Goal: Task Accomplishment & Management: Use online tool/utility

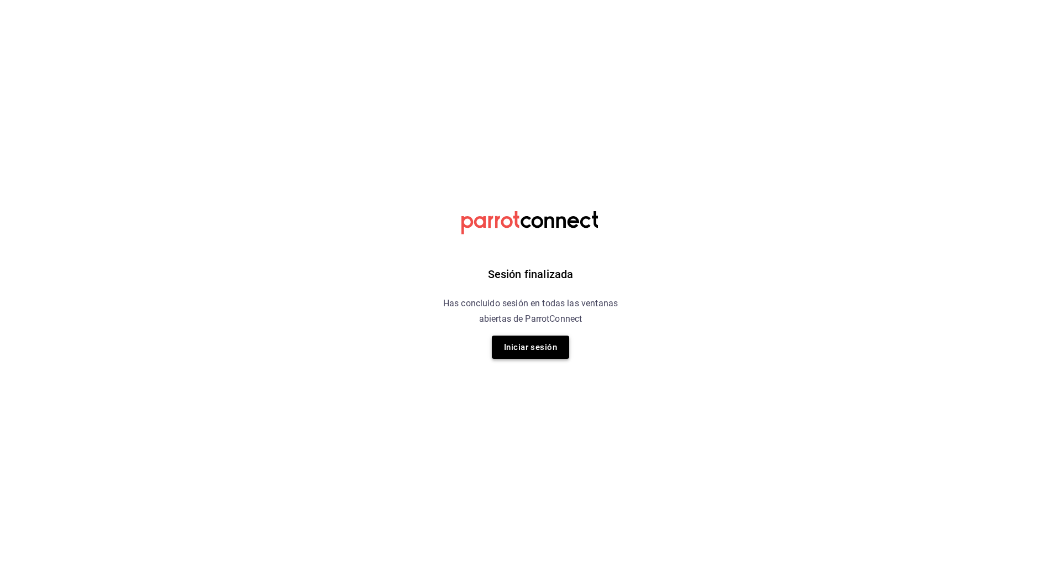
click at [529, 348] on button "Iniciar sesión" at bounding box center [530, 346] width 77 height 23
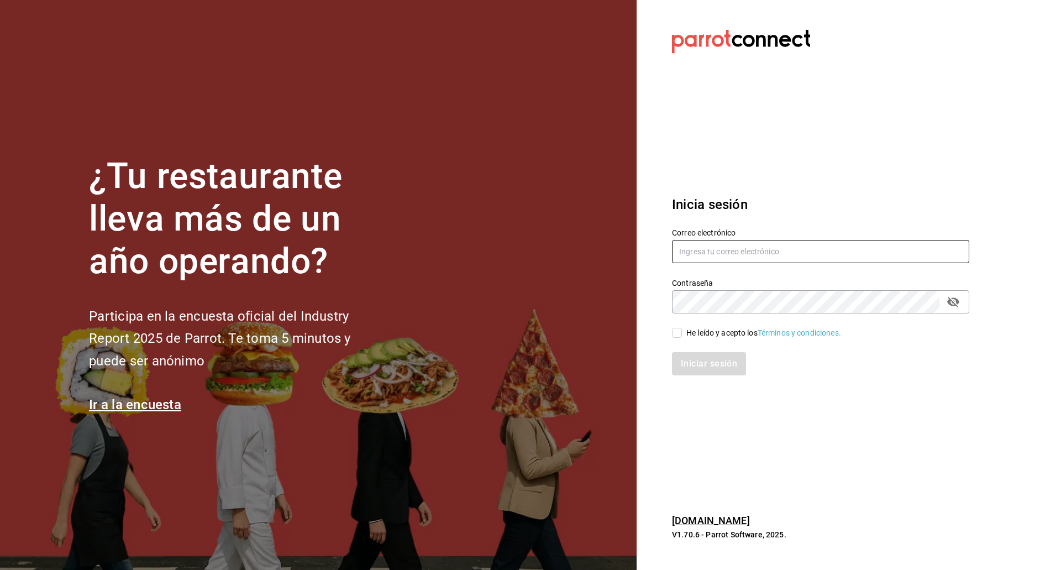
click at [714, 256] on input "text" at bounding box center [820, 251] width 297 height 23
type input "[EMAIL_ADDRESS][DOMAIN_NAME]"
click at [672, 335] on input "He leído y acepto los Términos y condiciones." at bounding box center [677, 333] width 10 height 10
checkbox input "true"
click at [696, 382] on div "Inicia sesión Correo electrónico kevinS.fdez@gmail.com Contraseña Contraseña He…" at bounding box center [820, 284] width 297 height 207
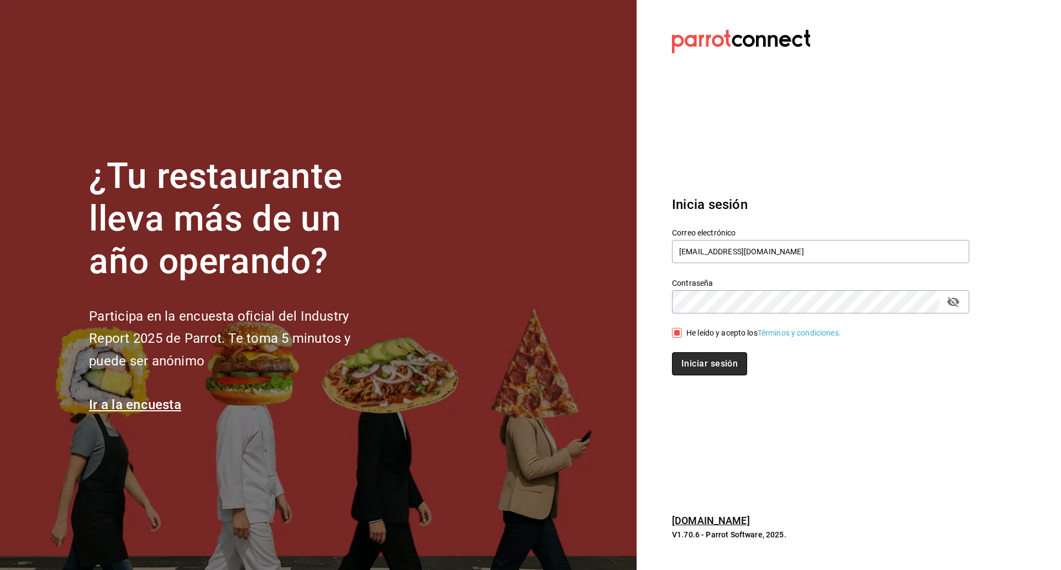
click at [694, 370] on button "Iniciar sesión" at bounding box center [709, 363] width 75 height 23
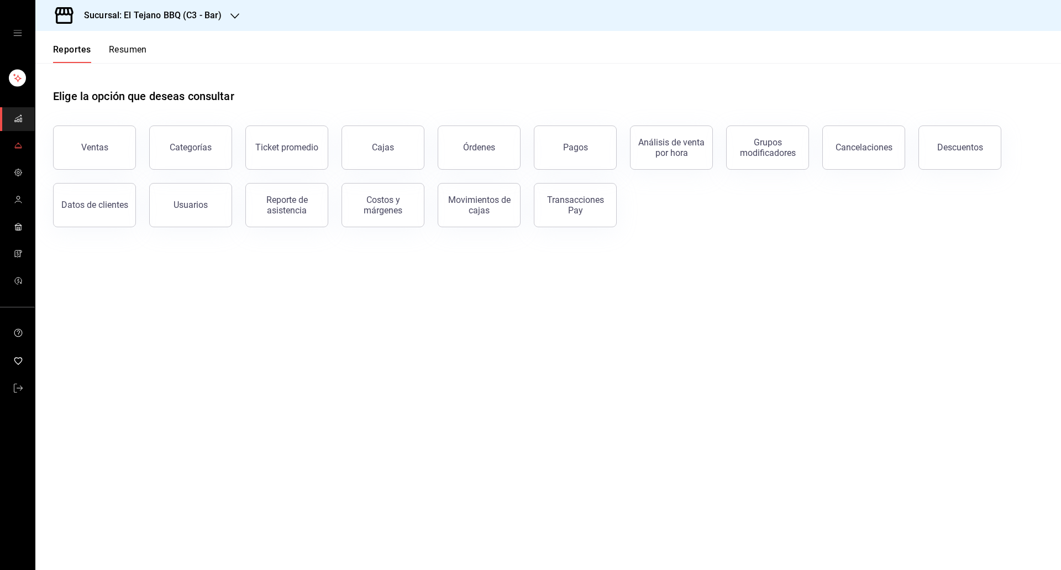
click at [19, 147] on icon "mailbox folders" at bounding box center [17, 147] width 7 height 0
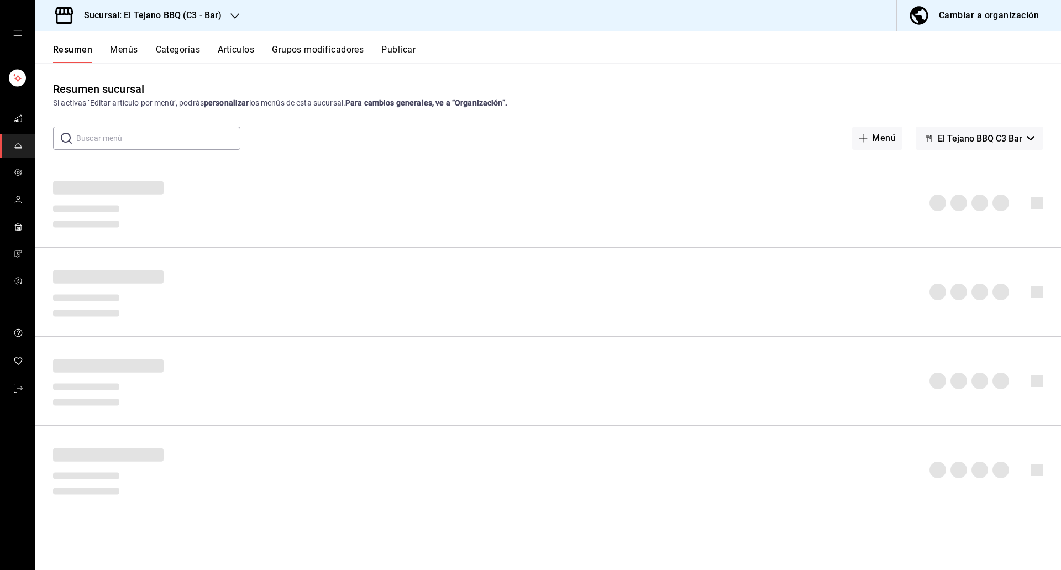
click at [194, 4] on div "Sucursal: El Tejano BBQ (C3 - Bar)" at bounding box center [143, 15] width 199 height 31
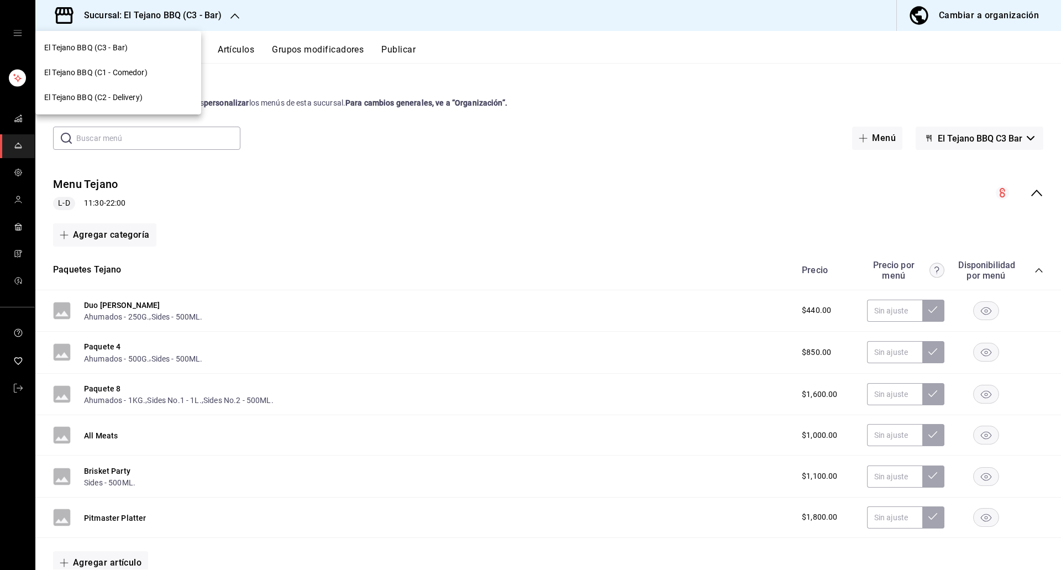
click at [137, 91] on div "El Tejano BBQ (C2 - Delivery)" at bounding box center [118, 97] width 166 height 25
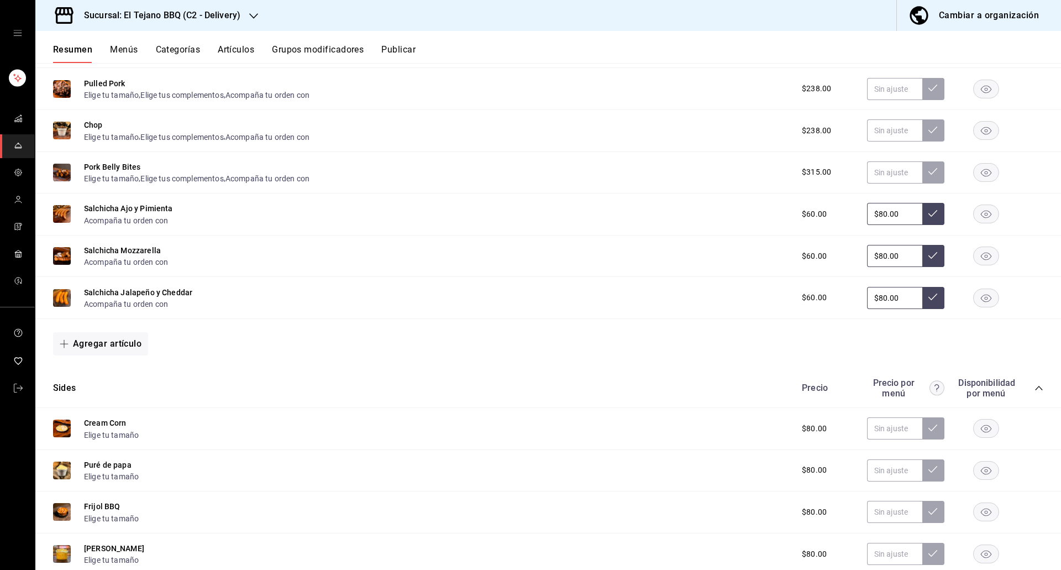
scroll to position [819, 0]
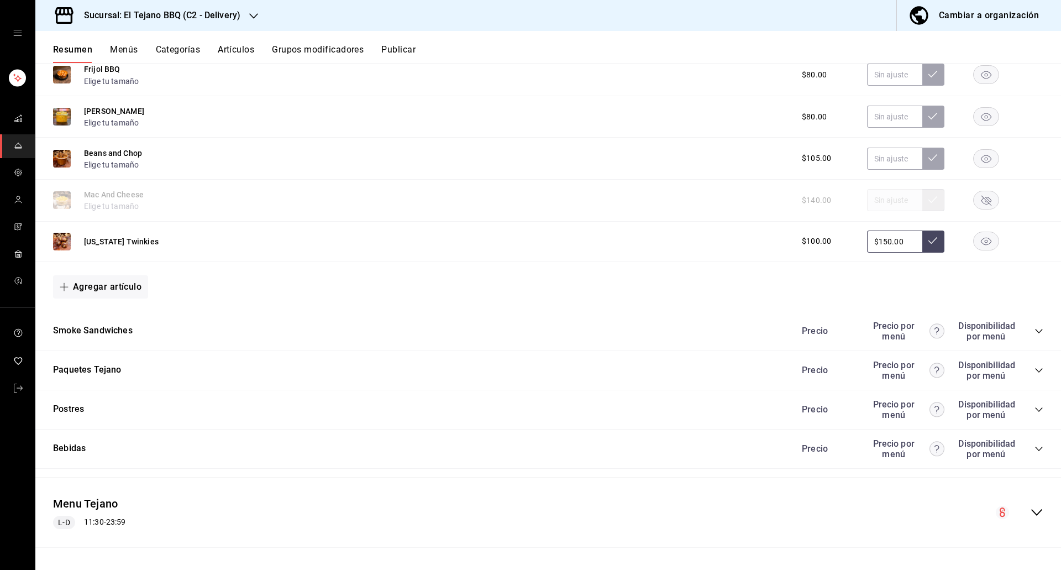
click at [975, 196] on rect "button" at bounding box center [985, 200] width 25 height 18
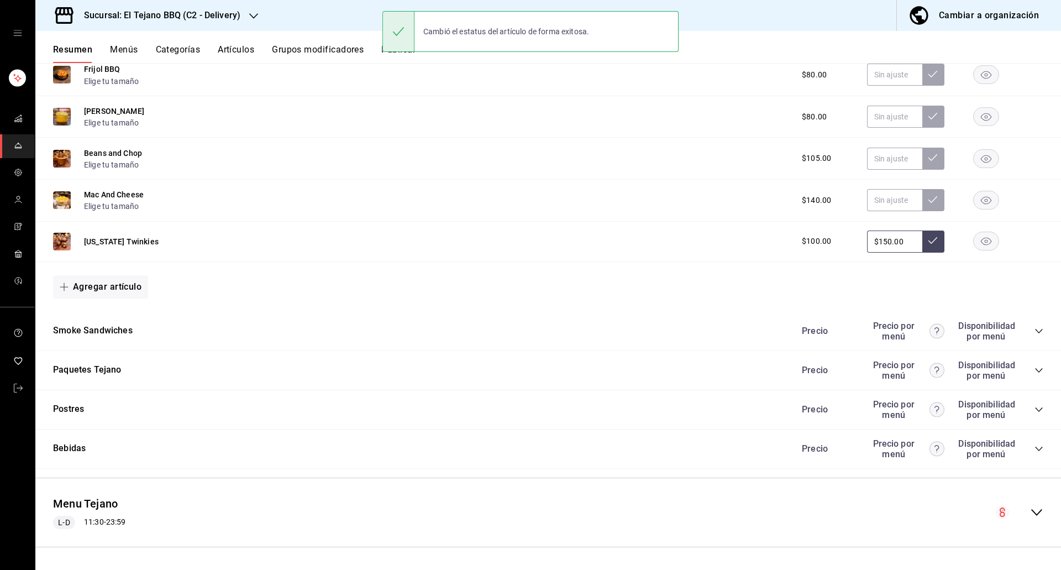
click at [1034, 366] on icon "collapse-category-row" at bounding box center [1038, 370] width 9 height 9
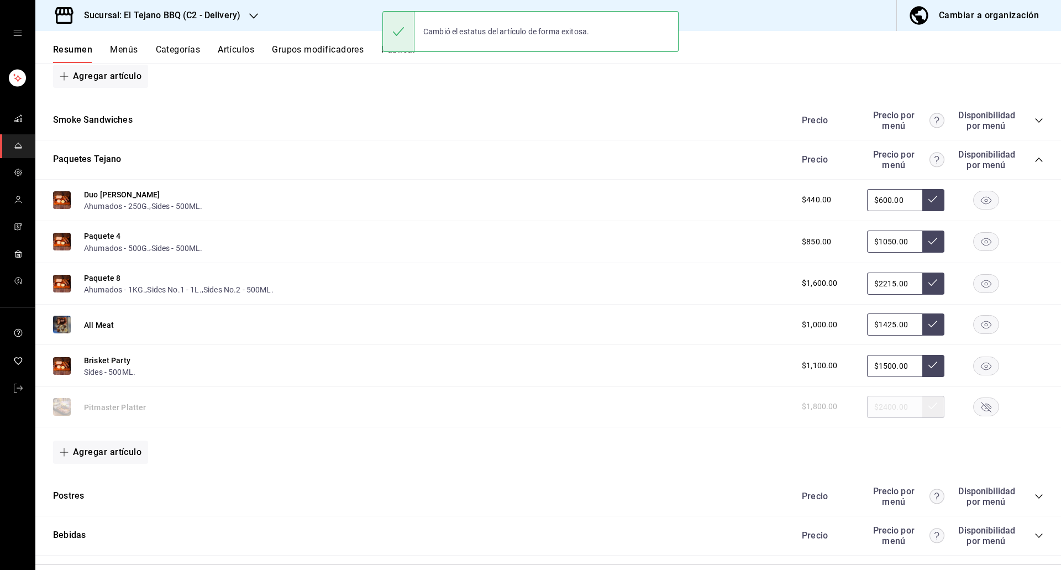
scroll to position [1031, 0]
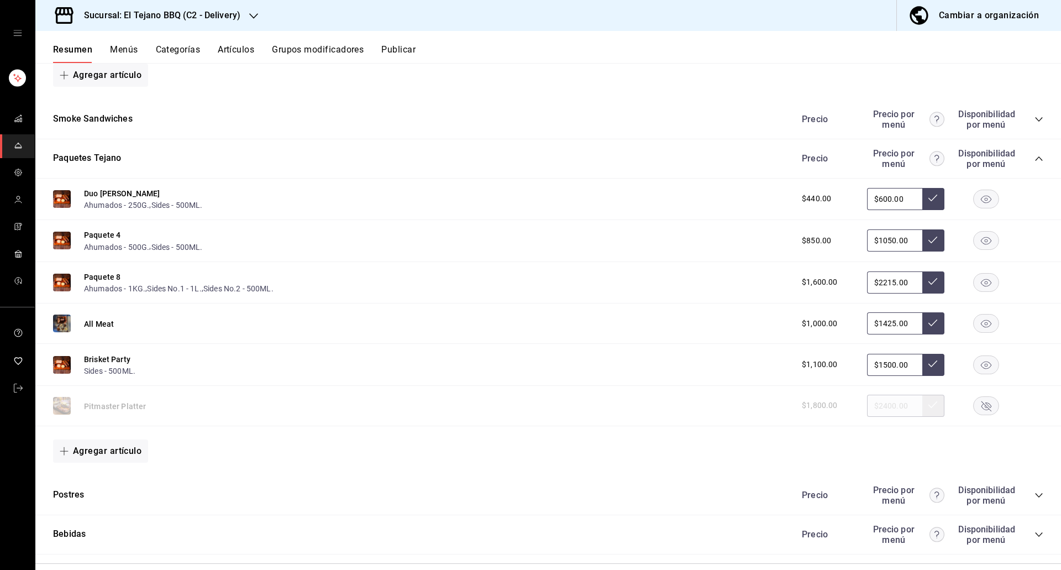
click at [979, 402] on rect "button" at bounding box center [985, 405] width 25 height 18
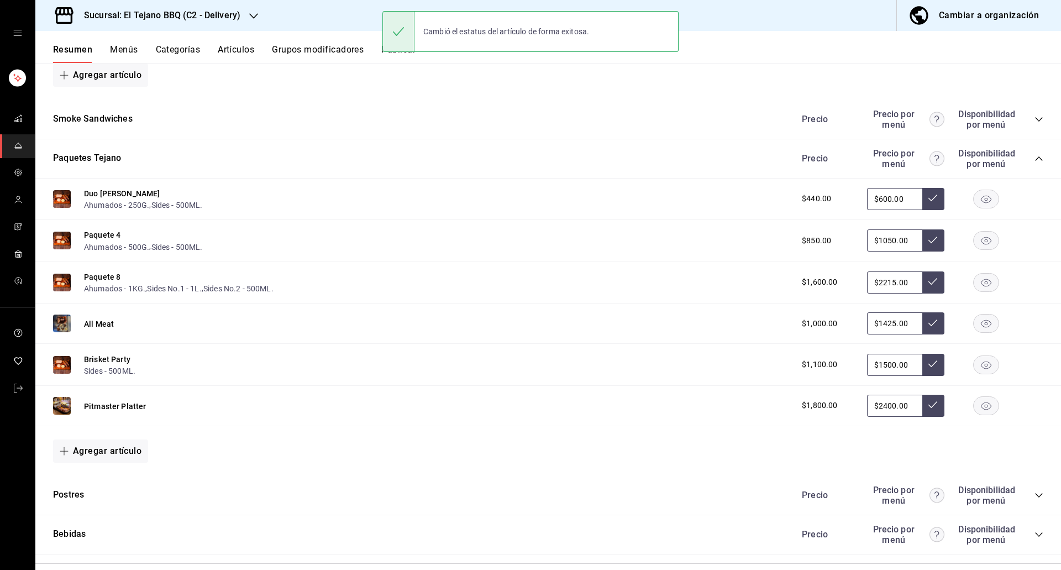
click at [393, 60] on button "Publicar" at bounding box center [398, 53] width 34 height 19
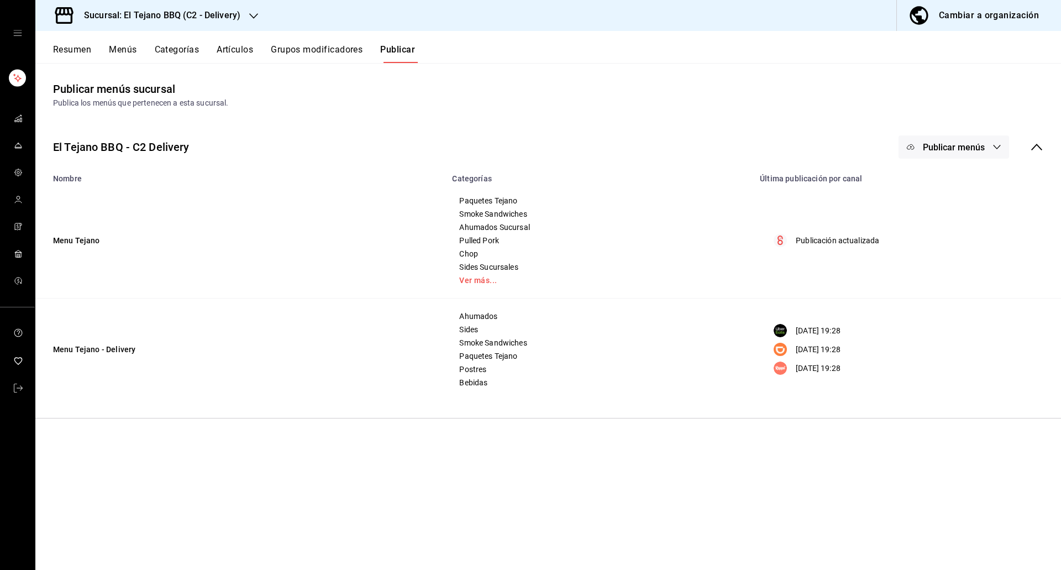
click at [951, 129] on div "El Tejano BBQ - C2 Delivery Publicar menús" at bounding box center [547, 147] width 1025 height 41
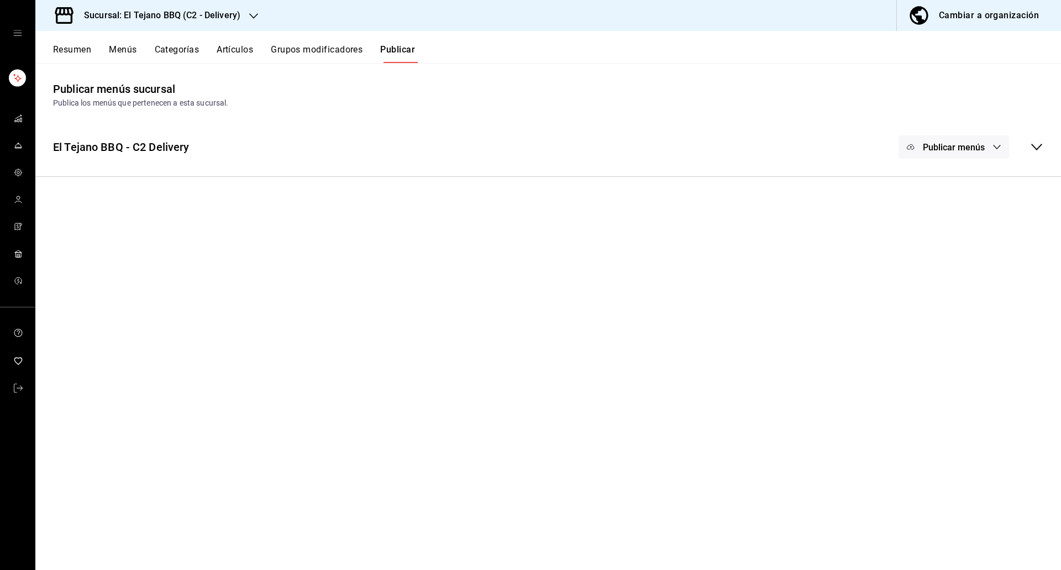
click at [1034, 138] on div "Publicar menús" at bounding box center [970, 146] width 145 height 23
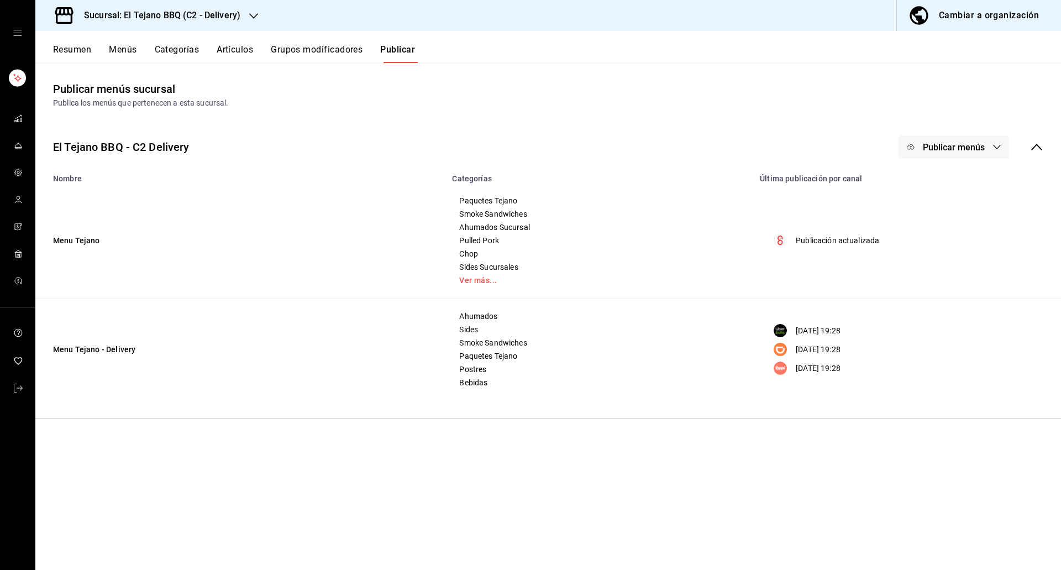
click at [972, 159] on div "El Tejano BBQ - C2 Delivery Publicar menús" at bounding box center [547, 147] width 1025 height 41
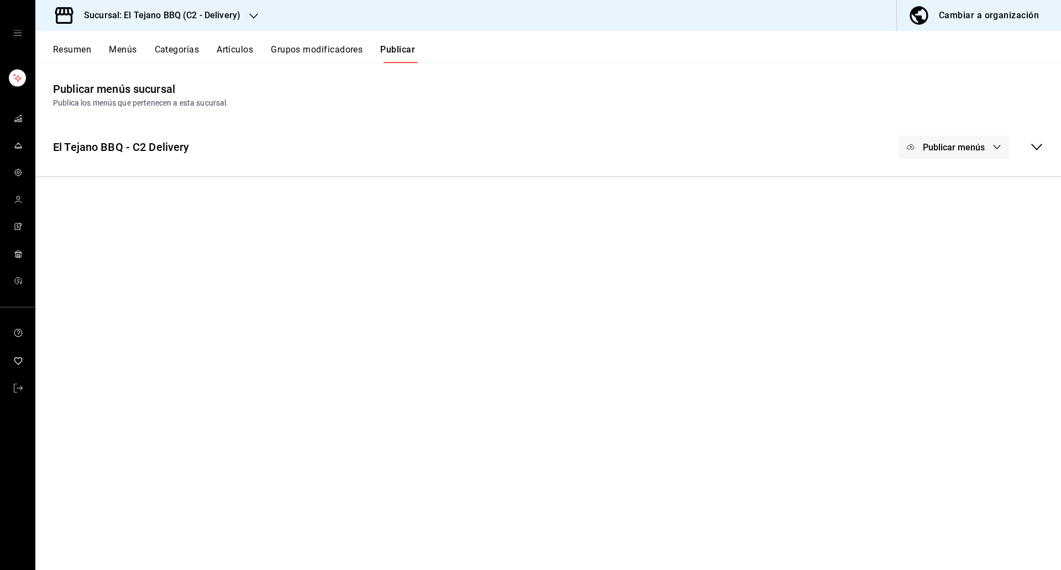
click at [1020, 157] on div "Publicar menús" at bounding box center [970, 146] width 145 height 23
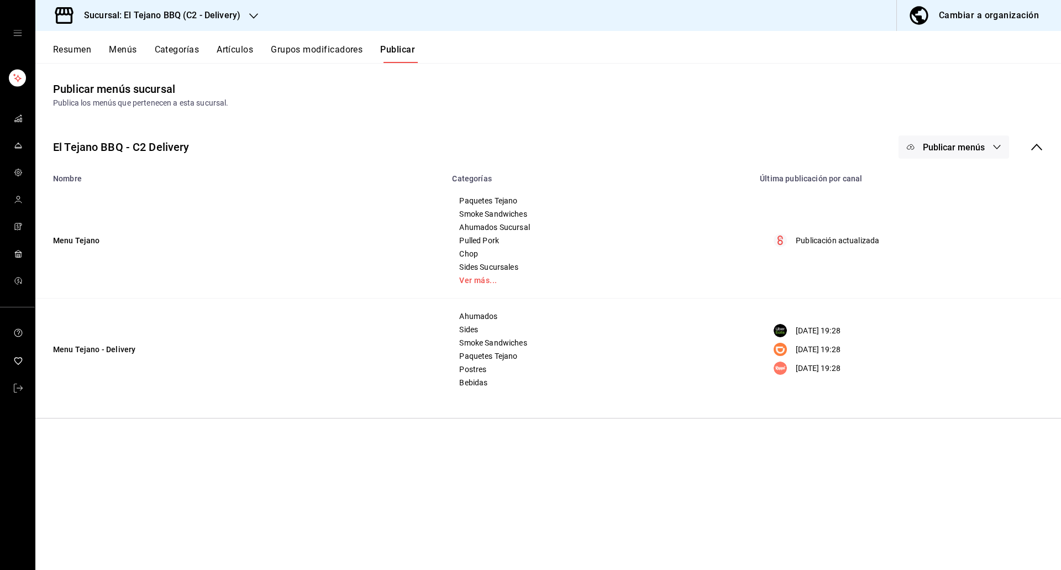
click at [977, 150] on span "Publicar menús" at bounding box center [954, 147] width 62 height 10
click at [966, 278] on span "Rappi" at bounding box center [969, 276] width 53 height 12
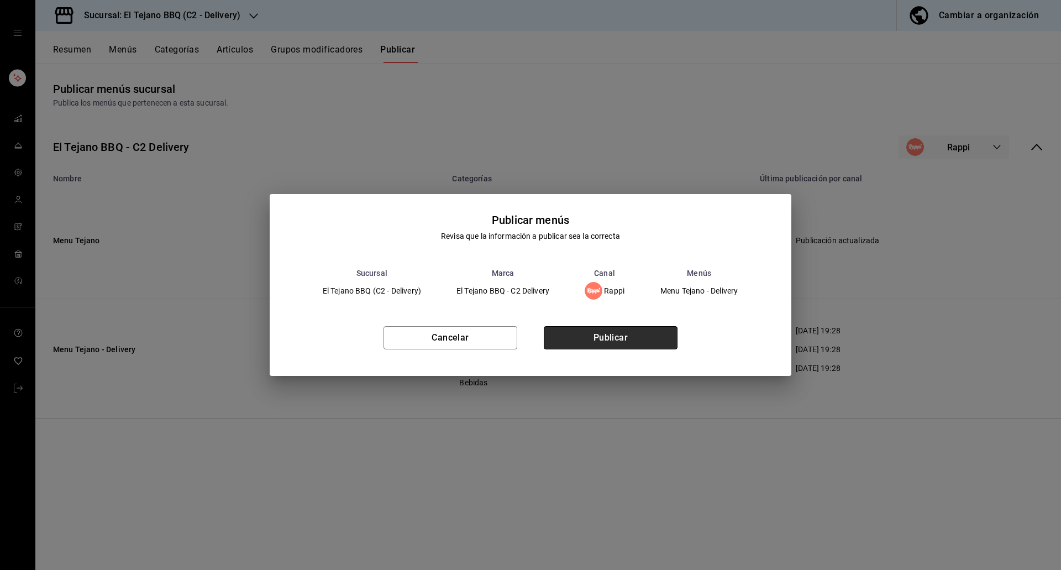
click at [655, 327] on button "Publicar" at bounding box center [611, 337] width 134 height 23
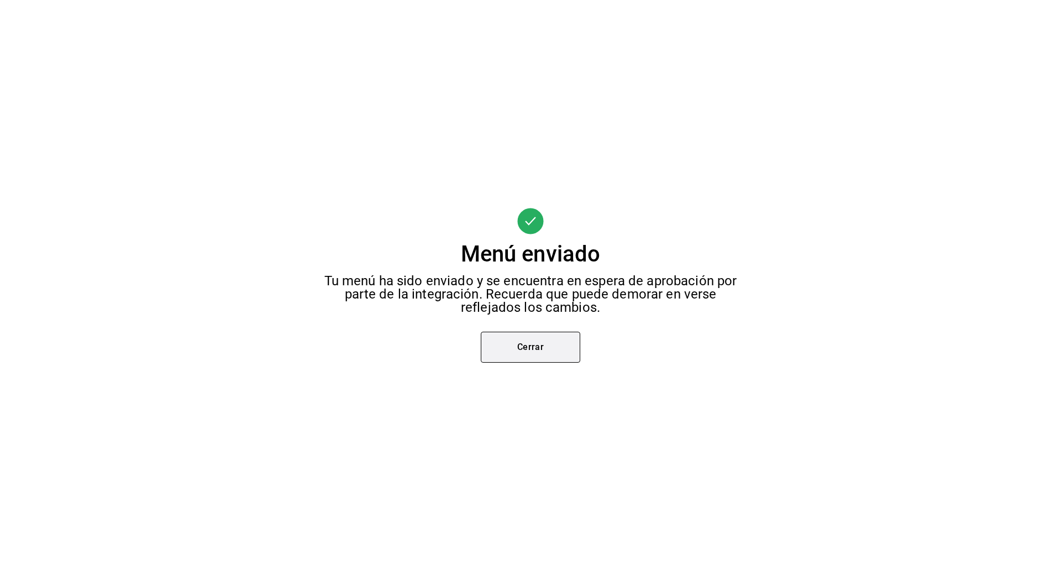
click at [550, 352] on button "Cerrar" at bounding box center [530, 346] width 99 height 31
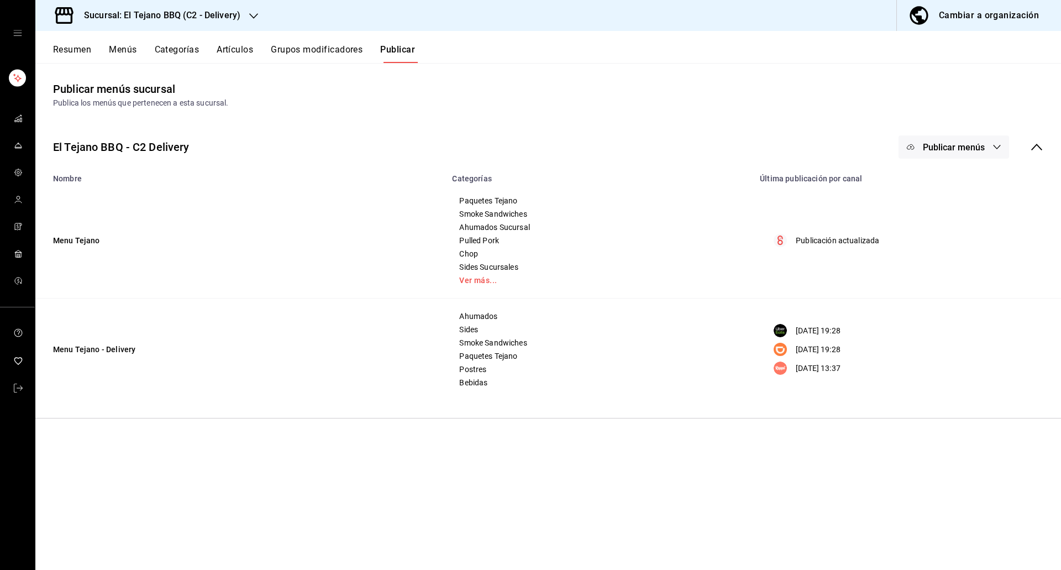
click at [966, 155] on button "Publicar menús" at bounding box center [953, 146] width 110 height 23
click at [940, 246] on div at bounding box center [927, 245] width 31 height 18
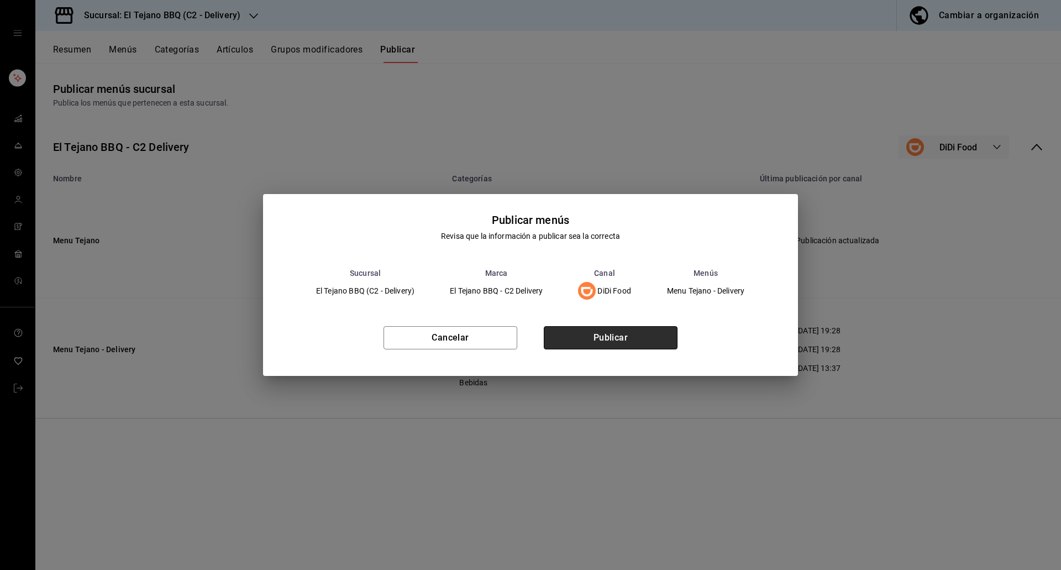
click at [649, 334] on button "Publicar" at bounding box center [611, 337] width 134 height 23
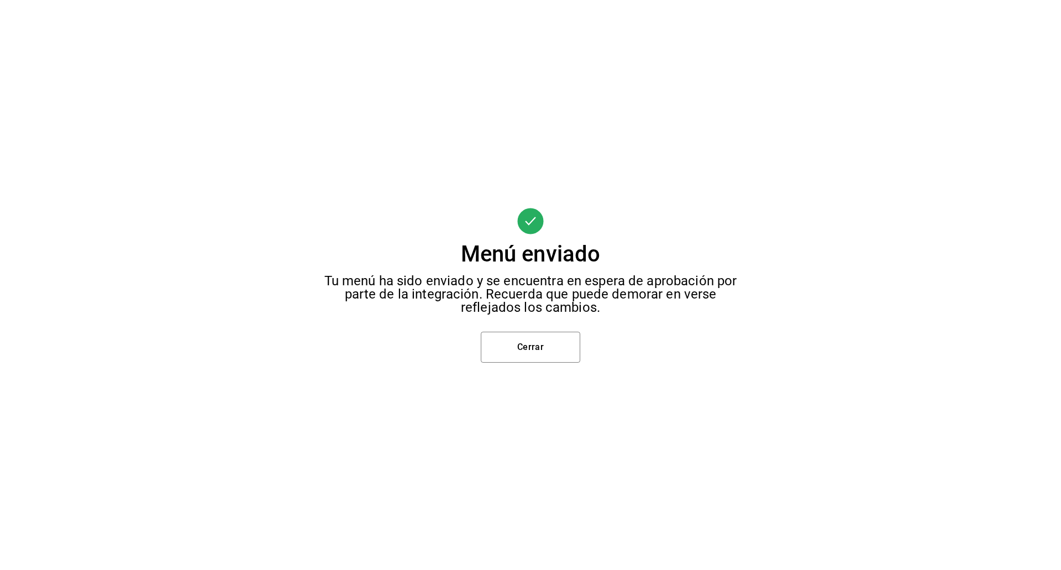
click at [553, 362] on div "Menú enviado Tu menú ha sido enviado y se encuentra en espera de aprobación por…" at bounding box center [530, 285] width 1061 height 570
click at [531, 345] on button "Cerrar" at bounding box center [530, 346] width 99 height 31
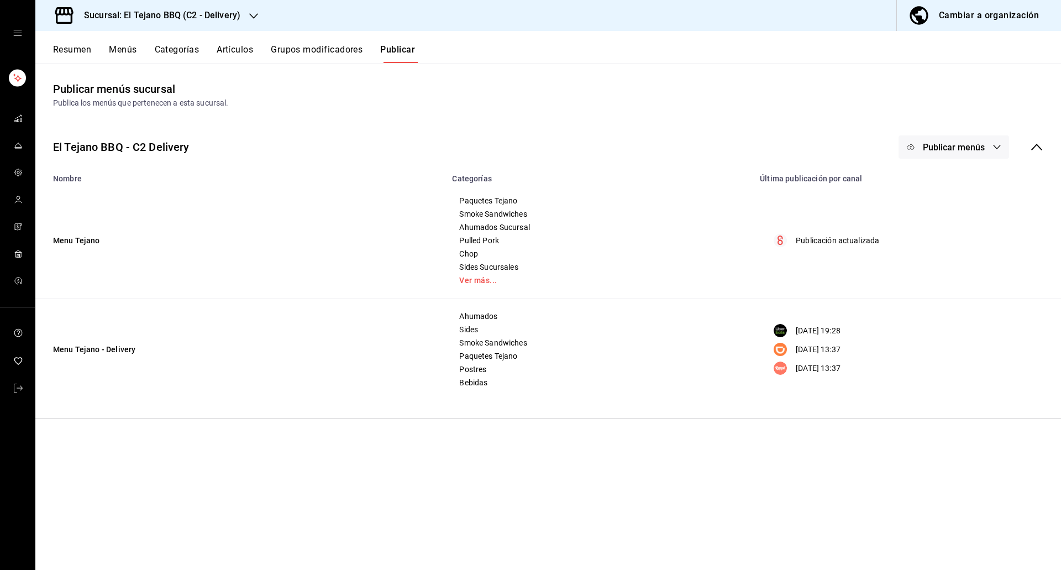
click at [921, 144] on button "Publicar menús" at bounding box center [953, 146] width 110 height 23
click at [924, 206] on img at bounding box center [921, 214] width 18 height 18
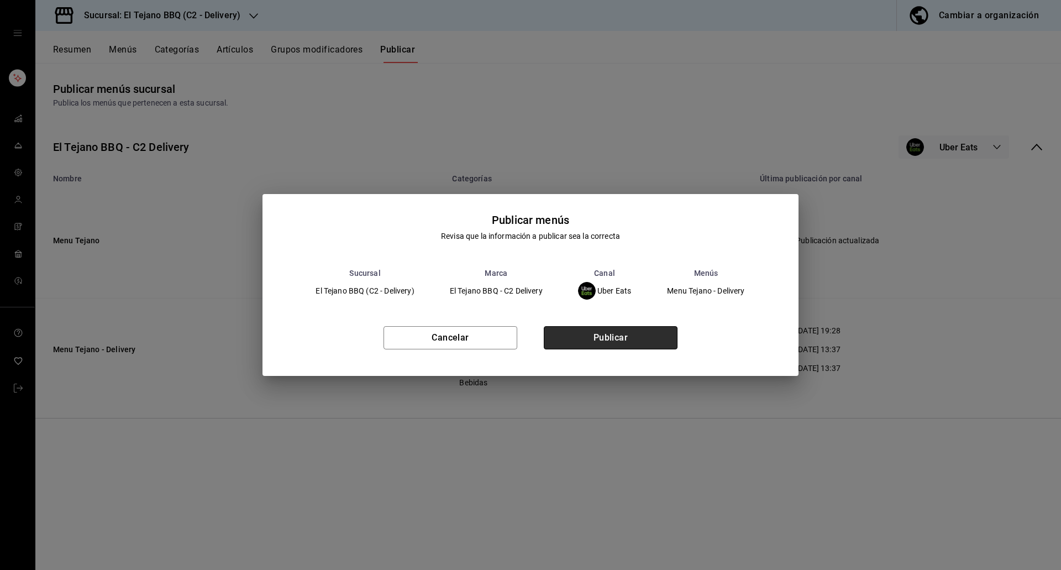
click at [651, 328] on button "Publicar" at bounding box center [611, 337] width 134 height 23
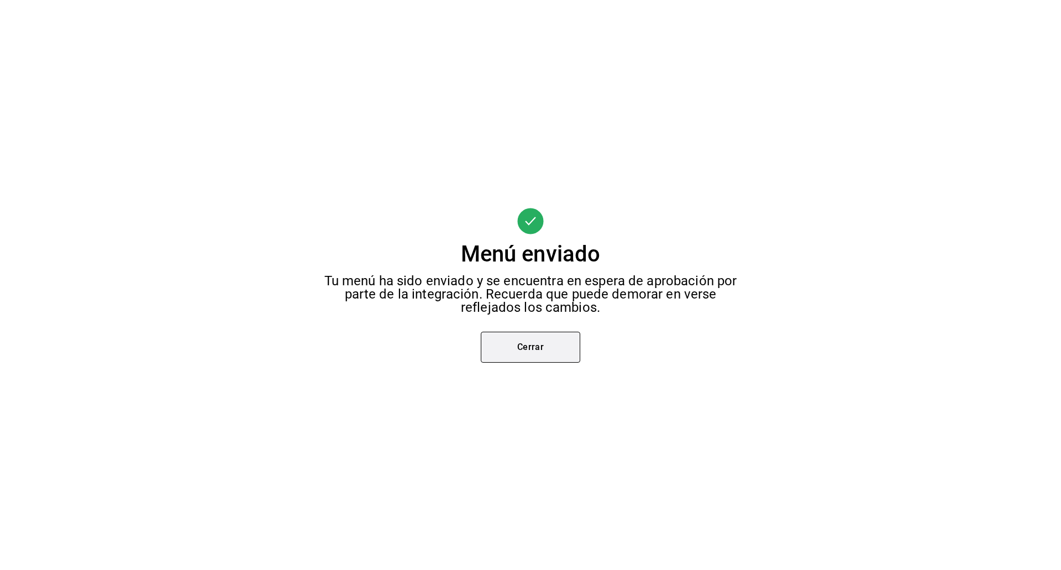
drag, startPoint x: 651, startPoint y: 328, endPoint x: 504, endPoint y: 347, distance: 148.2
click at [504, 347] on div "Menú enviado Tu menú ha sido enviado y se encuentra en espera de aprobación por…" at bounding box center [530, 285] width 1061 height 570
click at [522, 346] on button "Cerrar" at bounding box center [530, 346] width 99 height 31
